Goal: Find specific page/section: Find specific page/section

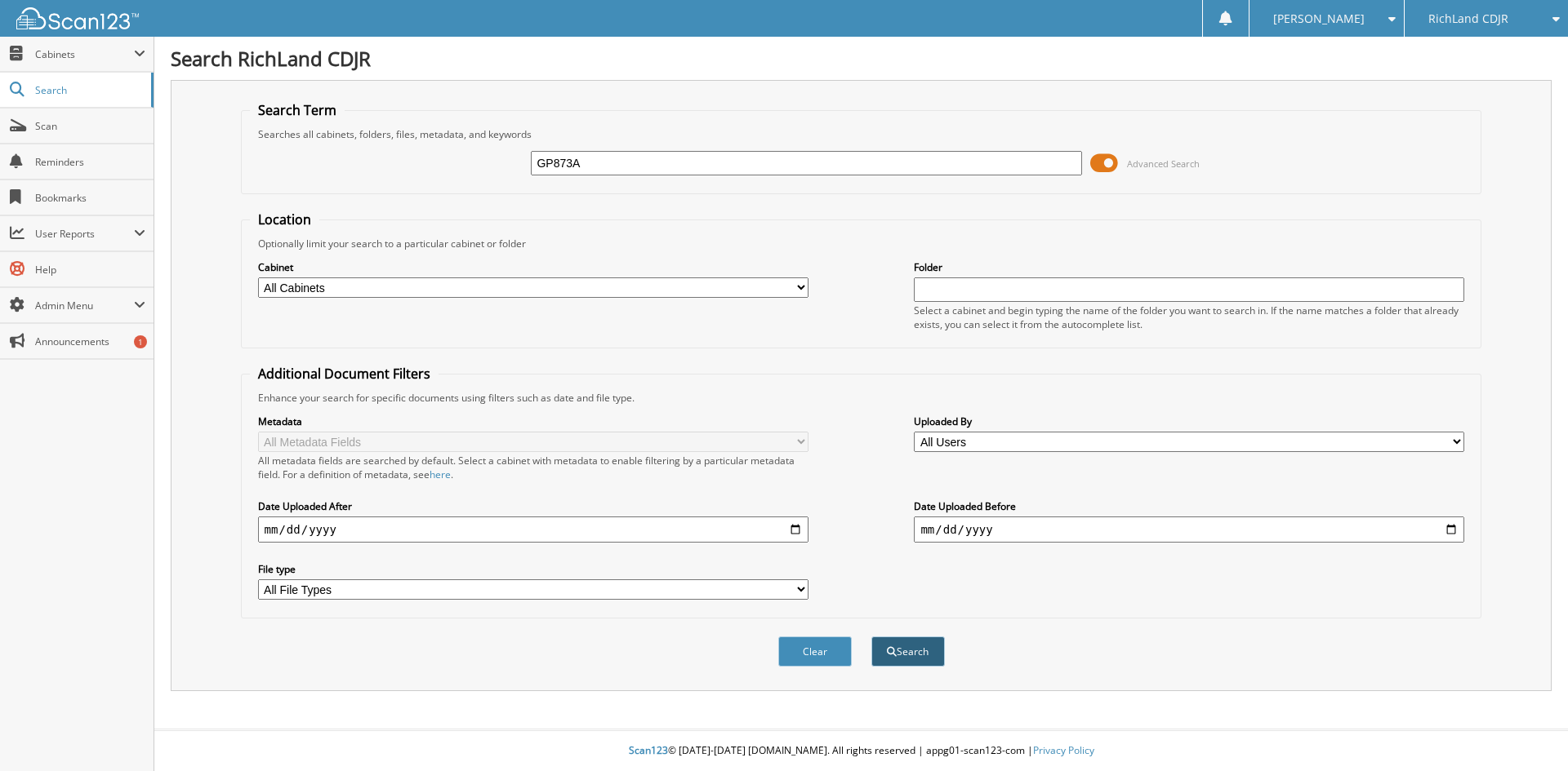
type input "GP873A"
click at [913, 655] on button "Search" at bounding box center [908, 652] width 73 height 30
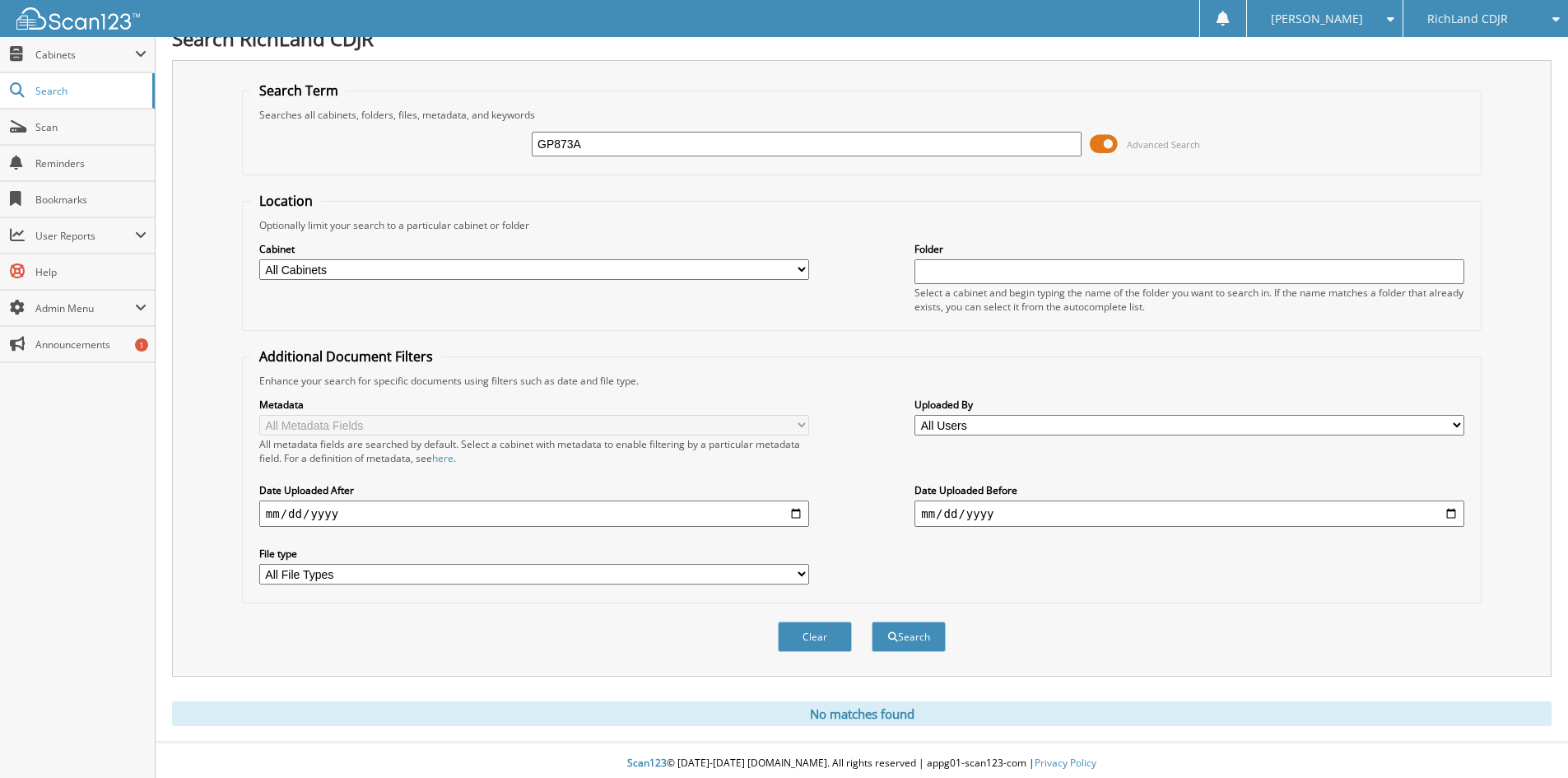
scroll to position [27, 0]
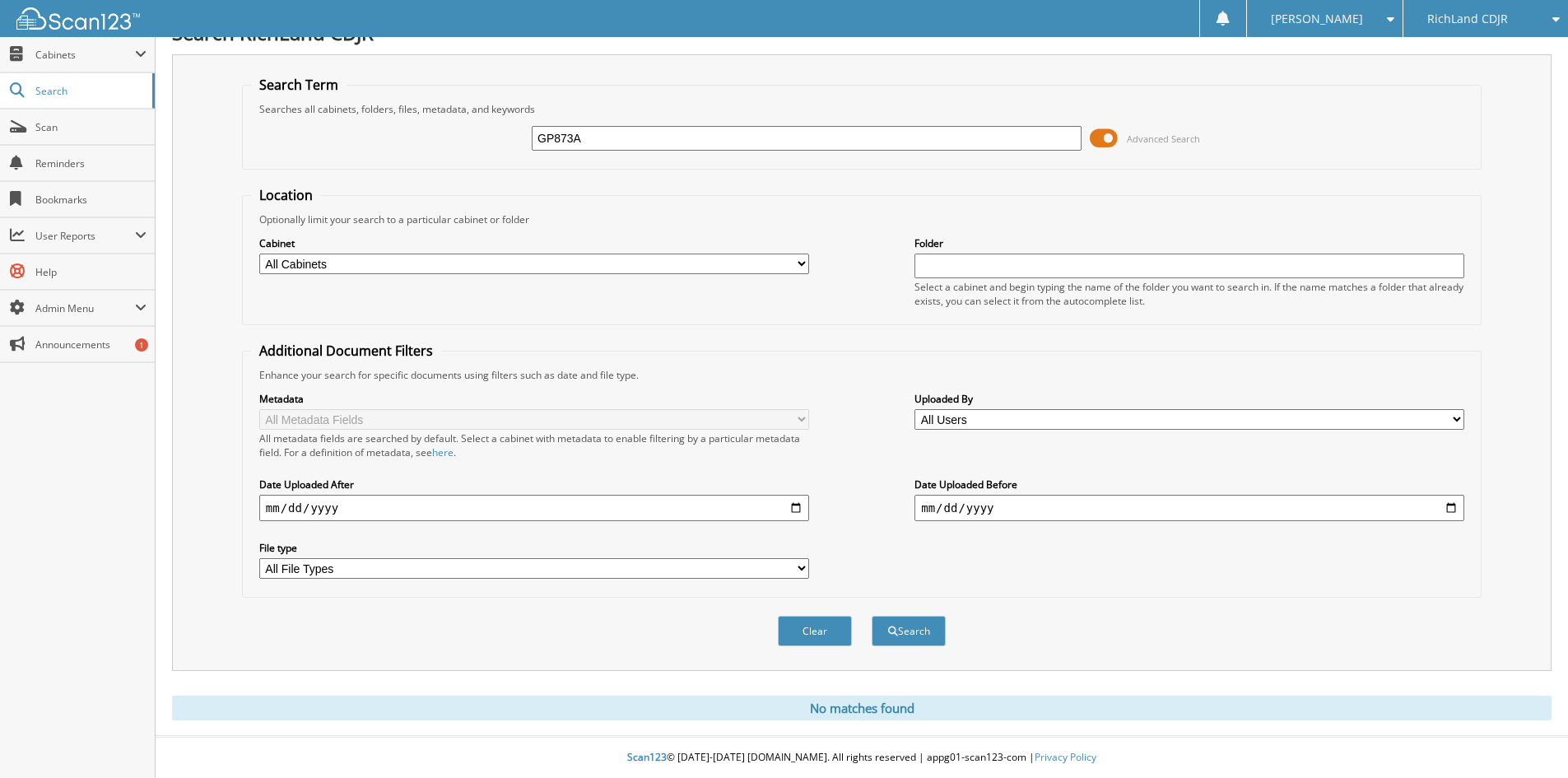
click at [1503, 14] on span "RichLand CDJR" at bounding box center [1468, 19] width 81 height 10
click at [1486, 53] on link "RichLand Chevrolet" at bounding box center [1486, 51] width 165 height 29
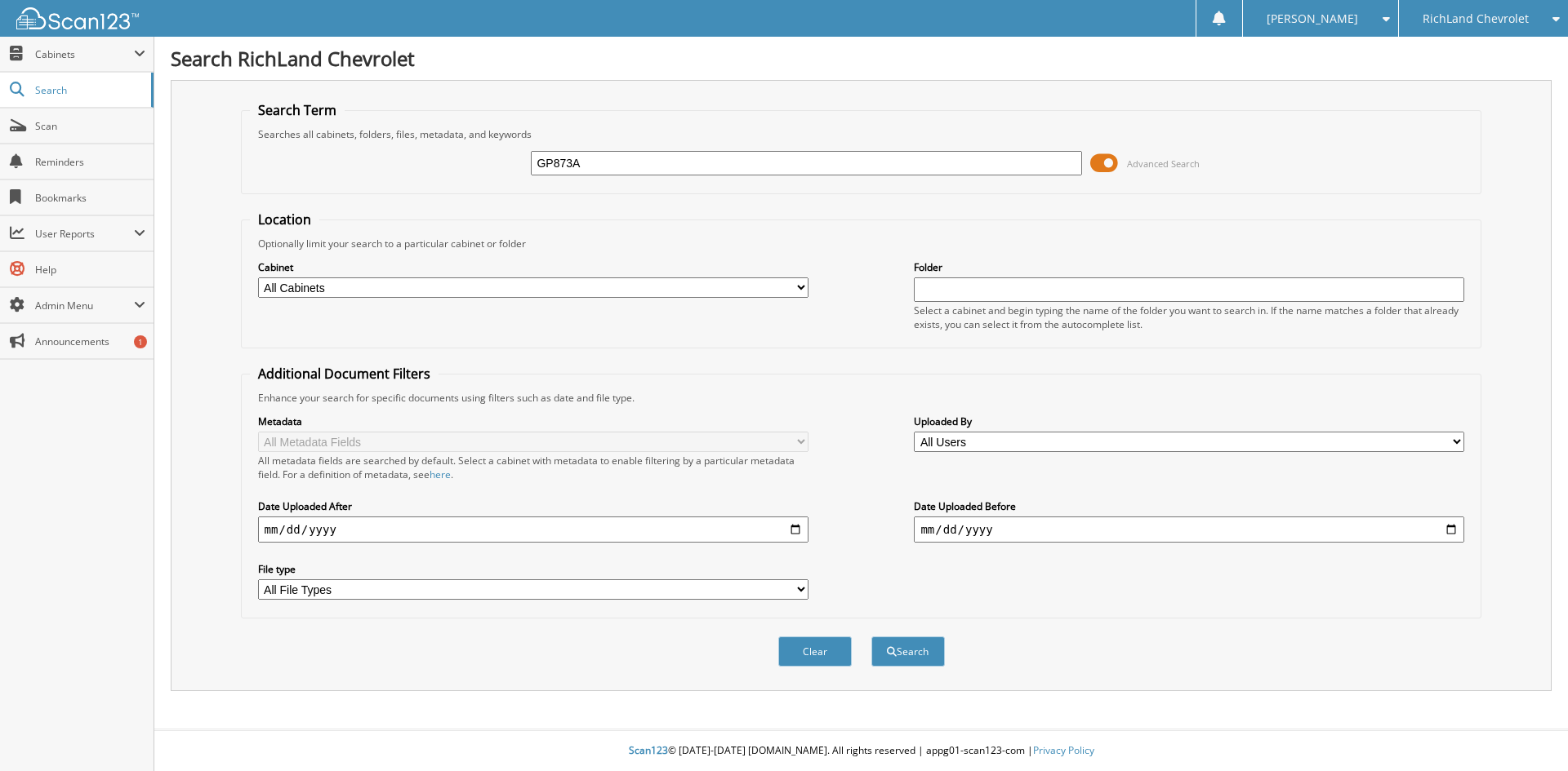
type input "GP873A"
click at [909, 669] on div "Clear Search" at bounding box center [861, 651] width 1241 height 66
click at [908, 666] on button "Search" at bounding box center [908, 652] width 73 height 30
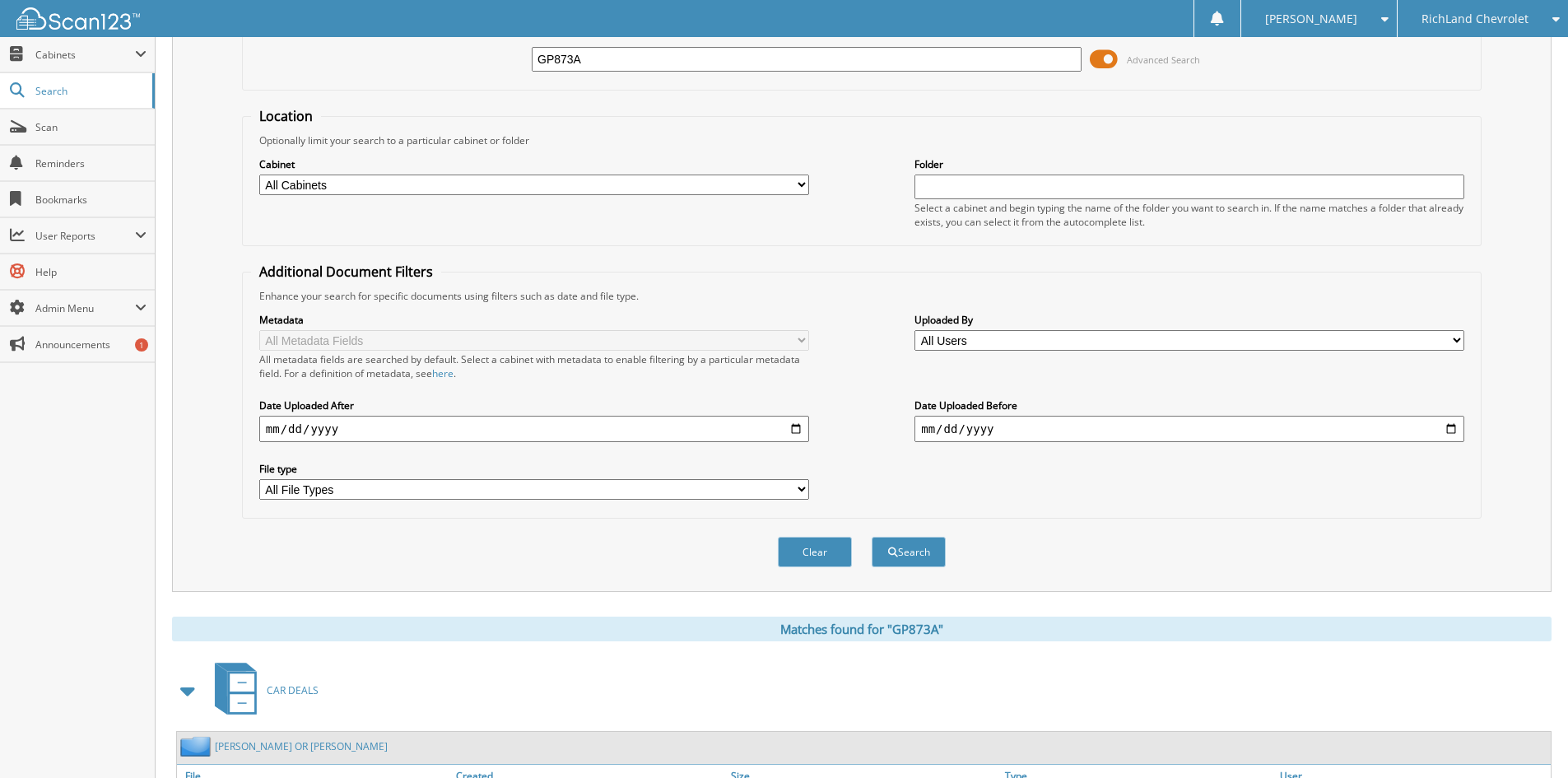
scroll to position [234, 0]
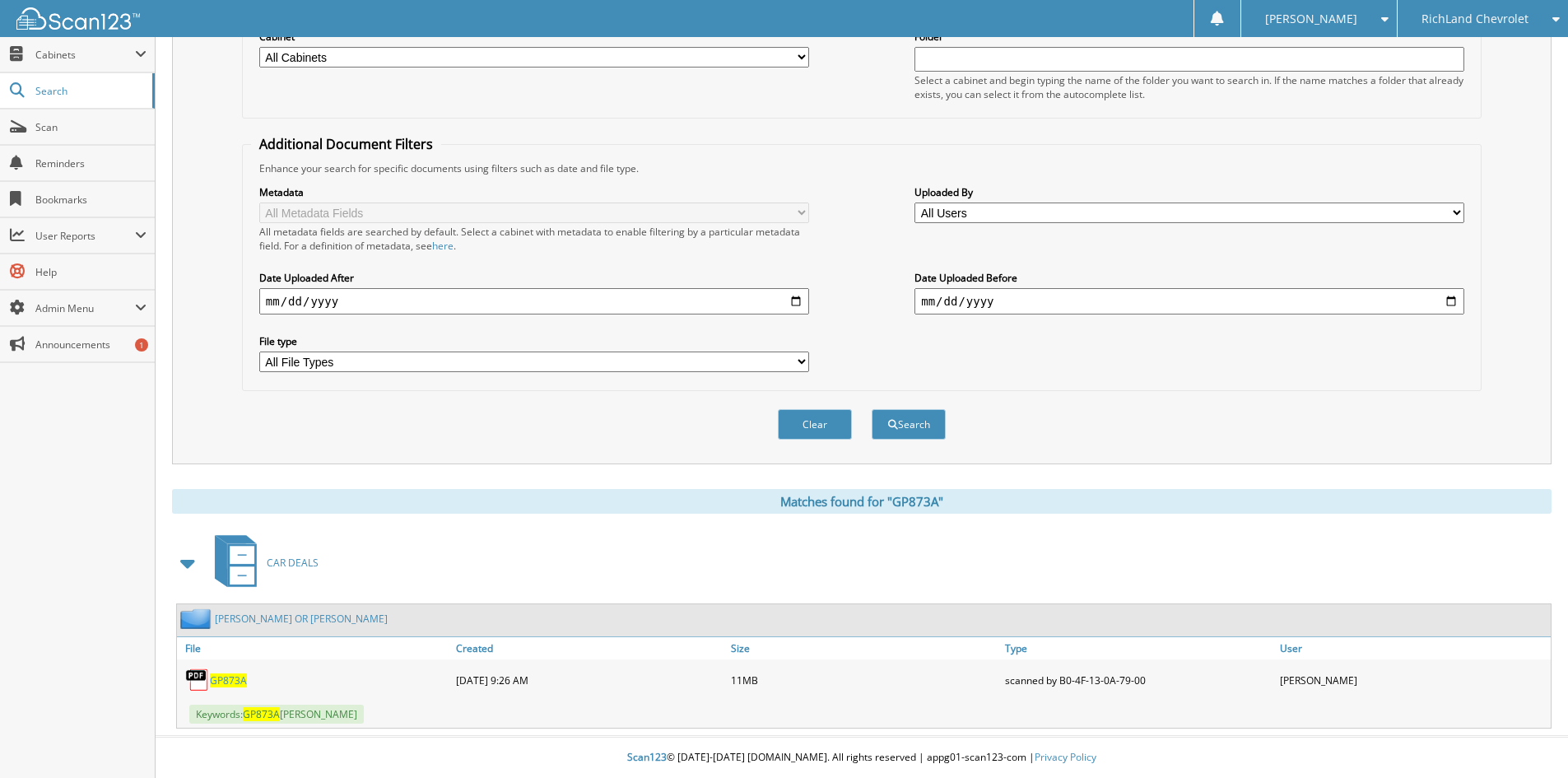
click at [224, 677] on span "GP873A" at bounding box center [228, 680] width 37 height 14
